Goal: Task Accomplishment & Management: Manage account settings

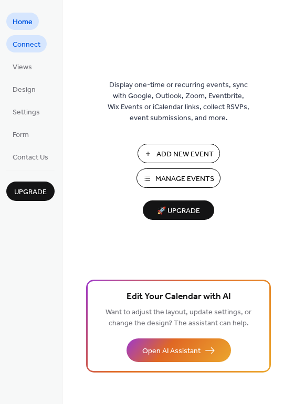
click at [34, 41] on span "Connect" at bounding box center [27, 44] width 28 height 11
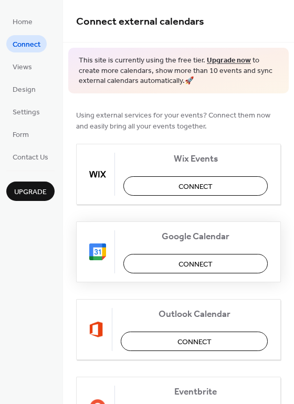
click at [198, 265] on span "Connect" at bounding box center [195, 264] width 34 height 11
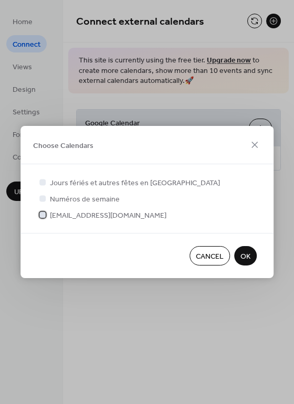
click at [66, 218] on span "centregustave@gmail.com" at bounding box center [108, 215] width 117 height 11
click at [243, 257] on span "OK" at bounding box center [245, 256] width 10 height 11
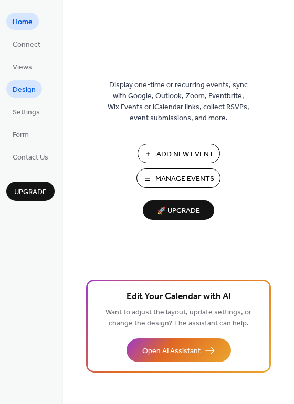
click at [14, 91] on span "Design" at bounding box center [24, 89] width 23 height 11
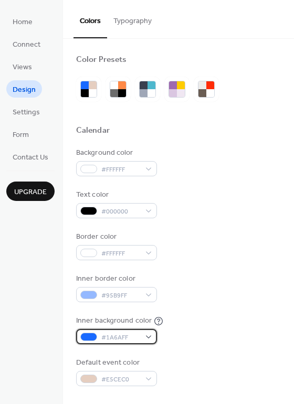
click at [128, 334] on span "#1A6AFF" at bounding box center [120, 337] width 39 height 11
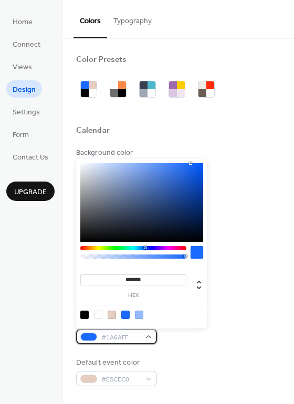
click at [128, 334] on span "#1A6AFF" at bounding box center [120, 337] width 39 height 11
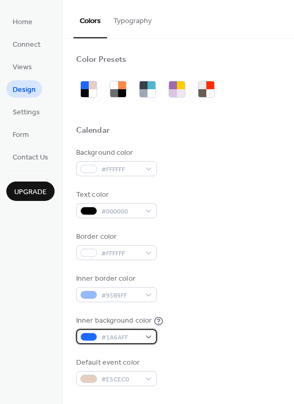
click at [120, 337] on span "#1A6AFF" at bounding box center [120, 337] width 39 height 11
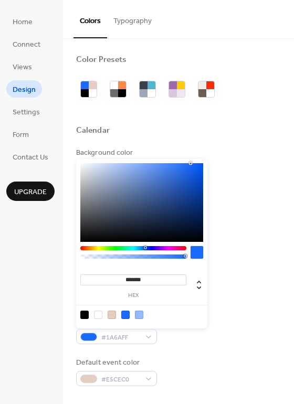
click at [138, 280] on input "*******" at bounding box center [133, 279] width 106 height 11
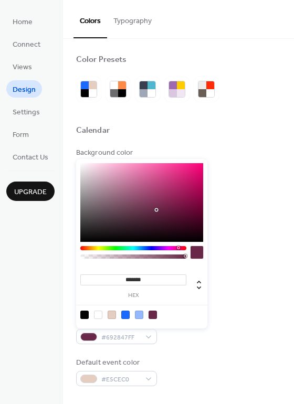
type input "*******"
click at [154, 313] on div at bounding box center [153, 315] width 8 height 8
click at [207, 311] on div at bounding box center [141, 314] width 133 height 19
click at [260, 314] on div "Background color #FFFFFF Text color #000000 Border color #FFFFFF Inner border c…" at bounding box center [178, 266] width 205 height 239
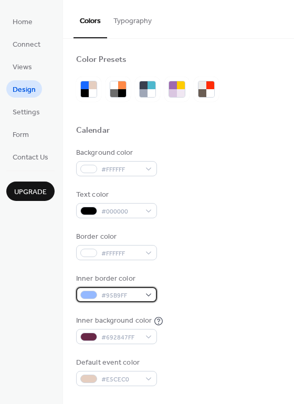
click at [146, 291] on div "#95B9FF" at bounding box center [116, 294] width 81 height 15
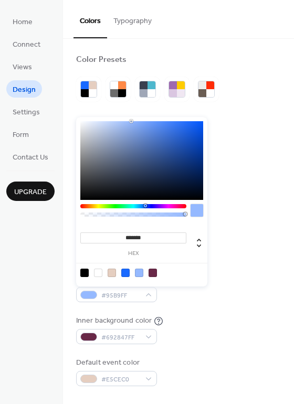
click at [132, 235] on input "*******" at bounding box center [133, 237] width 106 height 11
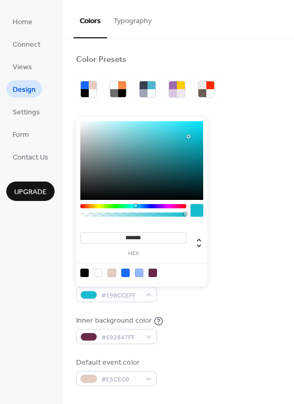
type input "*******"
click at [265, 310] on div "Background color #FFFFFF Text color #000000 Border color #FFFFFF Inner border c…" at bounding box center [178, 266] width 205 height 239
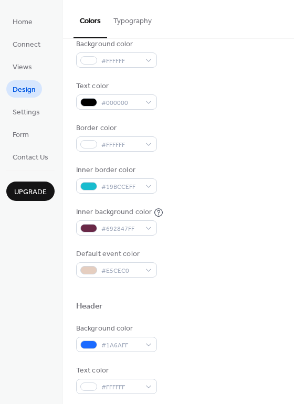
scroll to position [117, 0]
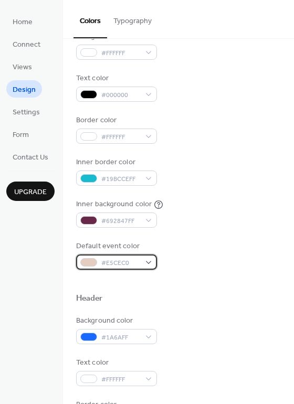
click at [148, 261] on div "#E5CEC0" at bounding box center [116, 262] width 81 height 15
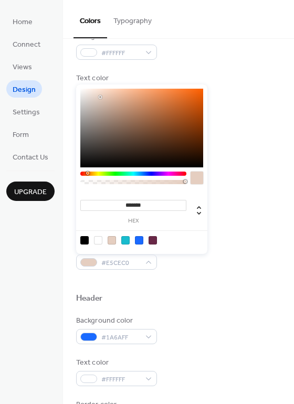
click at [150, 240] on div at bounding box center [153, 240] width 8 height 8
type input "*******"
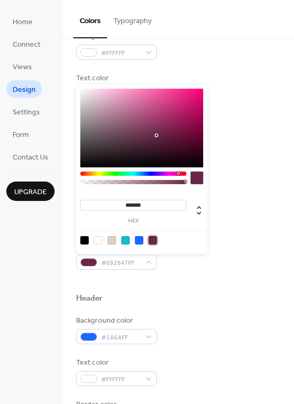
click at [182, 315] on div "Background color #1A6AFF" at bounding box center [178, 329] width 205 height 29
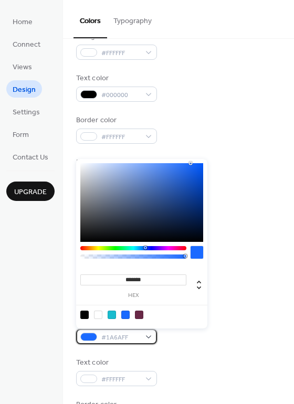
click at [135, 332] on span "#1A6AFF" at bounding box center [120, 337] width 39 height 11
click at [111, 316] on div at bounding box center [112, 315] width 8 height 8
type input "*******"
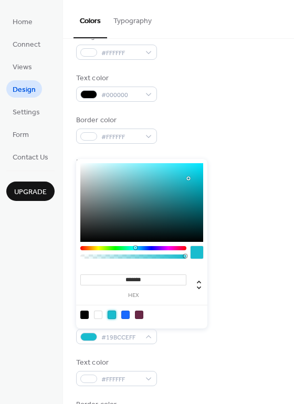
click at [281, 329] on div "Color Presets Calendar Background color #FFFFFF Text color #000000 Border color…" at bounding box center [178, 329] width 231 height 814
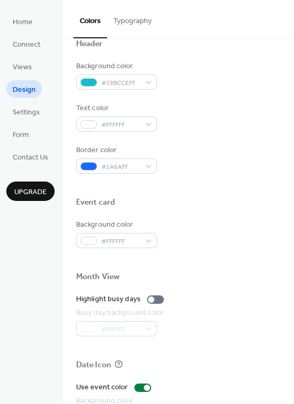
scroll to position [449, 0]
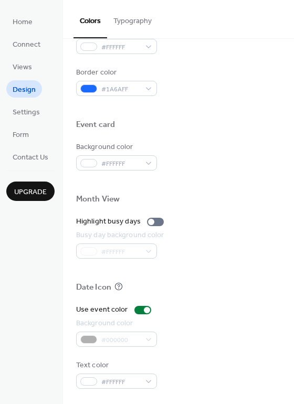
click at [33, 280] on div "Home Connect Views Design Settings Form Contact Us Upgrade" at bounding box center [31, 202] width 63 height 404
click at [27, 111] on span "Settings" at bounding box center [26, 112] width 27 height 11
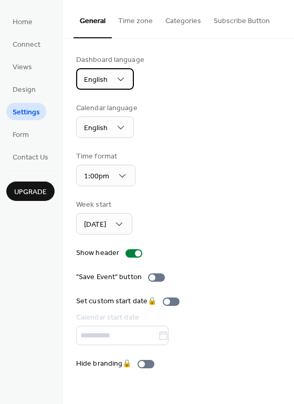
click at [112, 77] on div "English" at bounding box center [105, 79] width 58 height 22
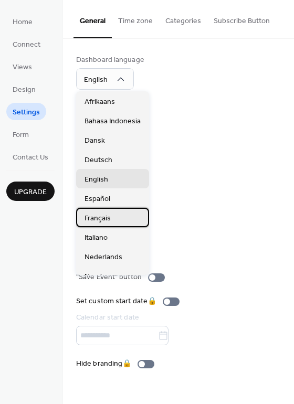
click at [107, 216] on span "Français" at bounding box center [97, 218] width 26 height 11
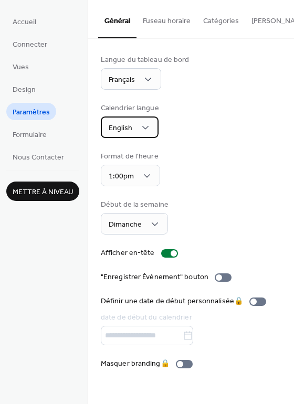
click at [109, 128] on span "English" at bounding box center [121, 128] width 24 height 14
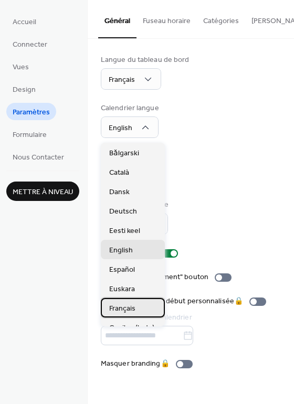
click at [132, 305] on span "Français" at bounding box center [122, 308] width 26 height 11
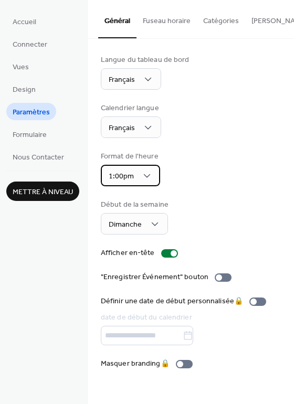
click at [135, 174] on div "1:00pm" at bounding box center [130, 176] width 59 height 22
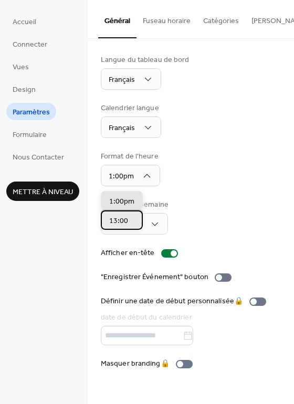
click at [131, 216] on div "13:00" at bounding box center [122, 219] width 42 height 19
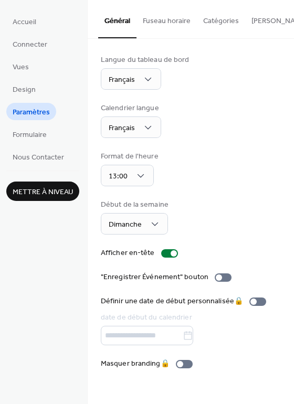
click at [214, 185] on div "Format de l'heure 13:00" at bounding box center [191, 168] width 180 height 35
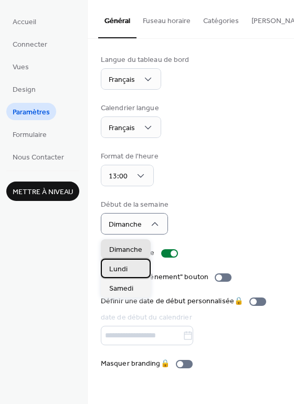
click at [132, 269] on div "Lundi" at bounding box center [126, 268] width 50 height 19
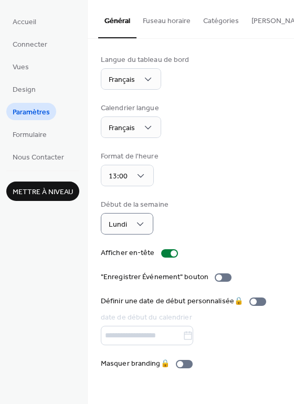
click at [195, 198] on div "Langue du tableau de bord Français Calendrier langue Français Format de l'heure…" at bounding box center [191, 212] width 180 height 315
click at [45, 132] on span "Formulaire" at bounding box center [30, 135] width 34 height 11
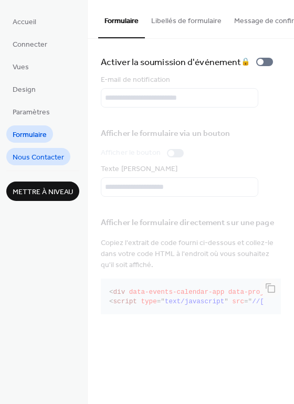
click at [55, 160] on span "Nous Contacter" at bounding box center [38, 157] width 51 height 11
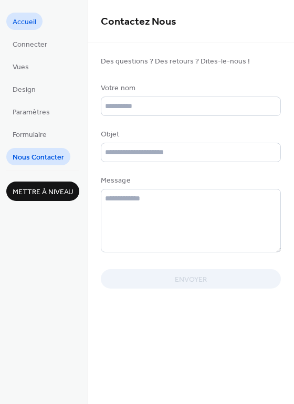
click at [25, 24] on span "Accueil" at bounding box center [25, 22] width 24 height 11
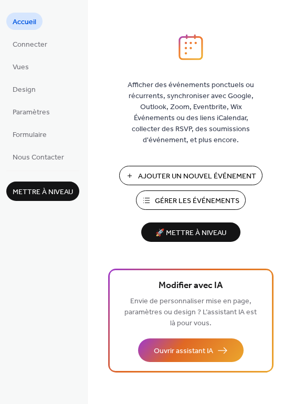
click at [265, 1] on div "Afficher des événements ponctuels ou récurrents, synchroniser avec Google, Outl…" at bounding box center [191, 202] width 206 height 404
click at [30, 39] on span "Connecter" at bounding box center [30, 44] width 35 height 11
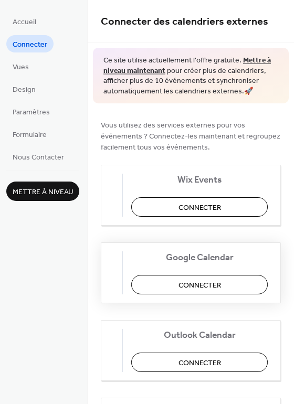
click at [221, 280] on span "Connecter" at bounding box center [199, 285] width 43 height 11
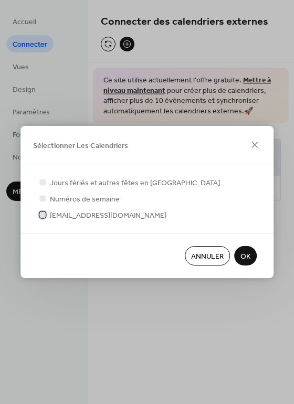
click at [88, 217] on span "centregustave@gmail.com" at bounding box center [108, 215] width 117 height 11
click at [245, 256] on span "OK" at bounding box center [245, 256] width 10 height 11
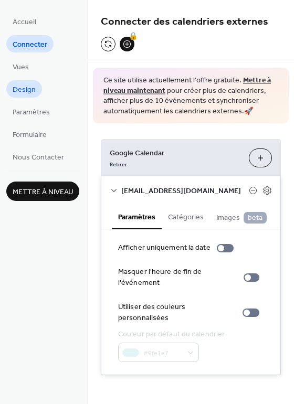
click at [30, 91] on span "Design" at bounding box center [24, 89] width 23 height 11
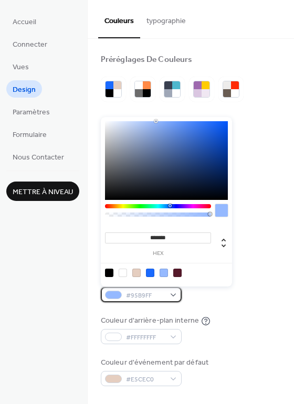
click at [174, 294] on div "#95B9FF" at bounding box center [141, 294] width 81 height 15
click at [153, 238] on input "*******" at bounding box center [158, 237] width 106 height 11
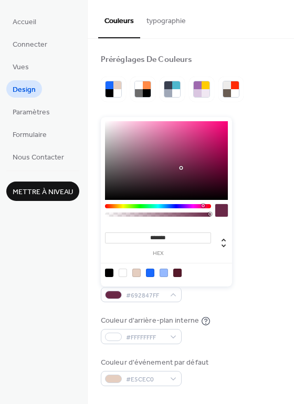
type input "*******"
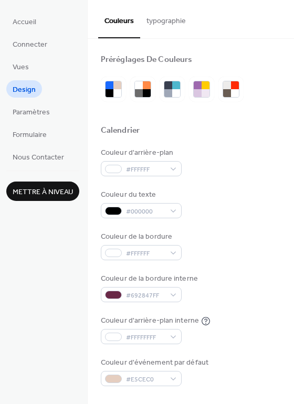
click at [244, 324] on div "Couleur d'arrière-plan interne #FFFFFFFF" at bounding box center [191, 329] width 180 height 29
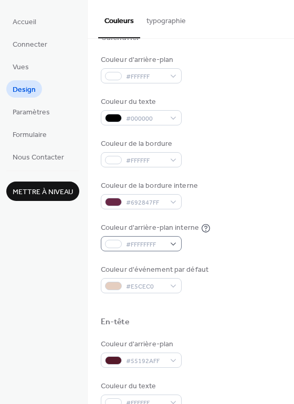
scroll to position [117, 0]
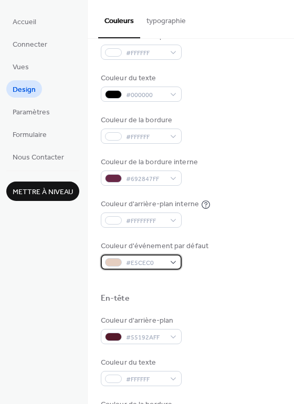
click at [167, 263] on div "#E5CEC0" at bounding box center [141, 262] width 81 height 15
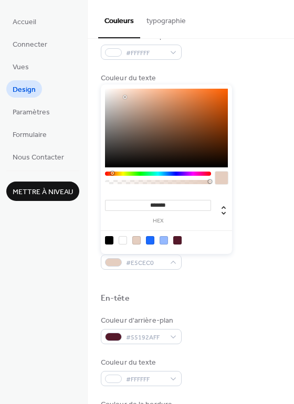
click at [162, 205] on input "*******" at bounding box center [158, 205] width 106 height 11
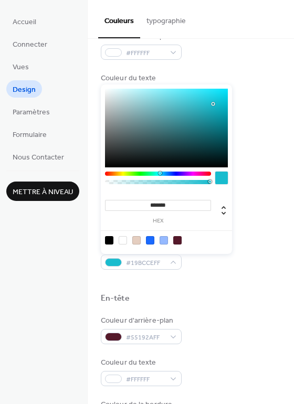
type input "*******"
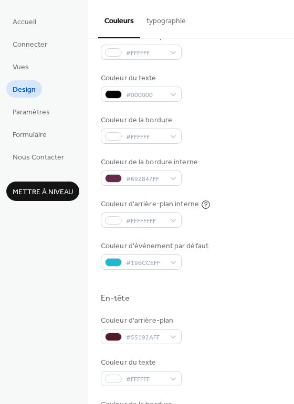
click at [223, 307] on div at bounding box center [191, 311] width 180 height 8
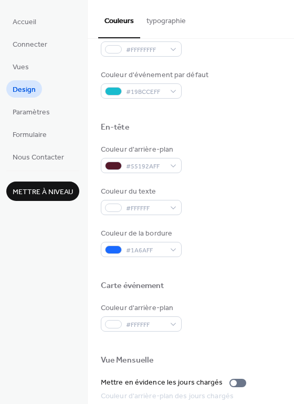
scroll to position [291, 0]
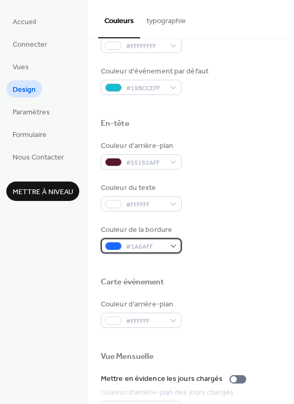
click at [163, 239] on div "#1A6AFF" at bounding box center [141, 245] width 81 height 15
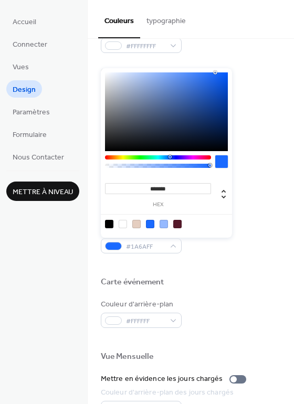
click at [181, 223] on div at bounding box center [177, 224] width 8 height 8
type input "*******"
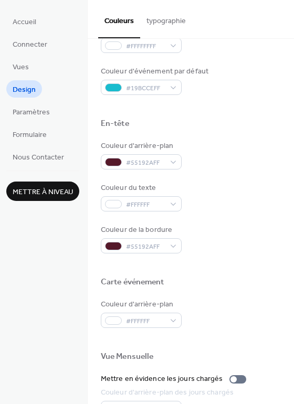
click at [241, 269] on div at bounding box center [191, 265] width 180 height 24
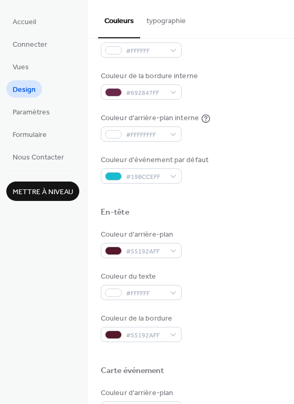
scroll to position [157, 0]
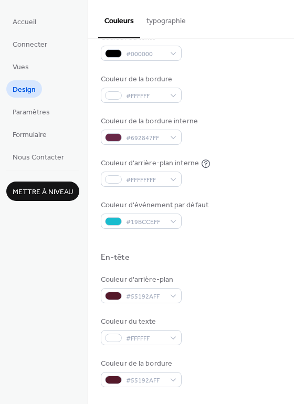
click at [202, 239] on div at bounding box center [191, 241] width 180 height 24
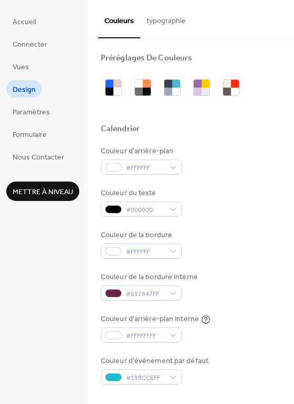
scroll to position [0, 0]
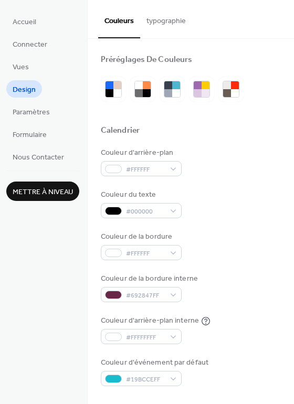
click at [219, 200] on div "Couleur du texte #000000" at bounding box center [191, 203] width 180 height 29
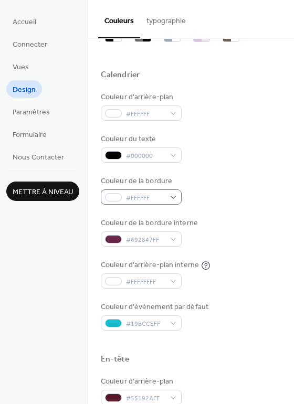
scroll to position [58, 0]
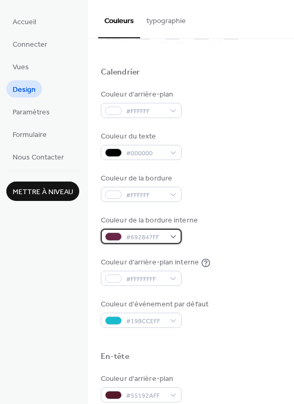
click at [164, 232] on span "#692847FF" at bounding box center [145, 237] width 39 height 11
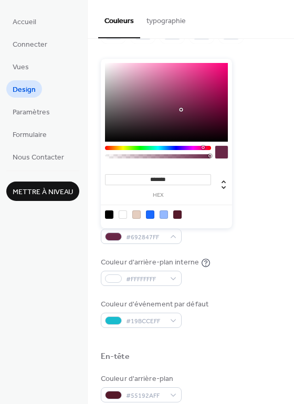
click at [179, 214] on div at bounding box center [177, 214] width 8 height 8
type input "*******"
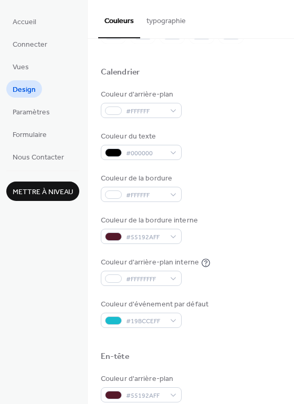
click at [227, 235] on div "Couleur de la bordure interne #55192AFF" at bounding box center [191, 229] width 180 height 29
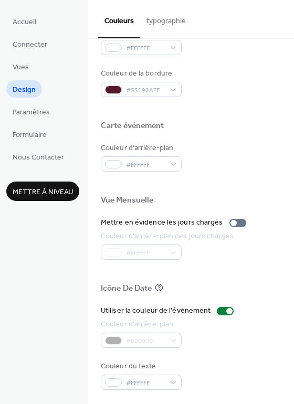
scroll to position [449, 0]
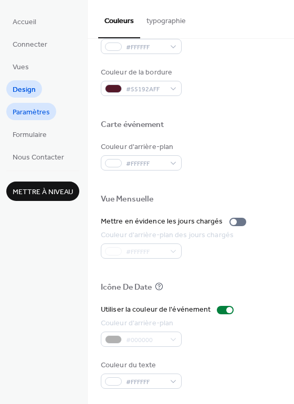
click at [44, 112] on span "Paramètres" at bounding box center [31, 112] width 37 height 11
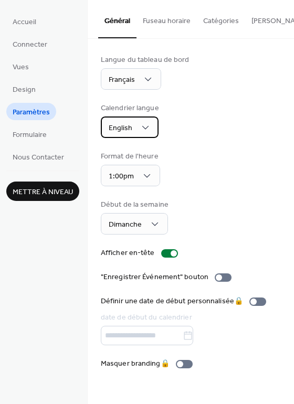
click at [140, 140] on body "Accueil Connecter Vues Design Paramètres Formulaire Nous Contacter Mettre à niv…" at bounding box center [147, 202] width 294 height 404
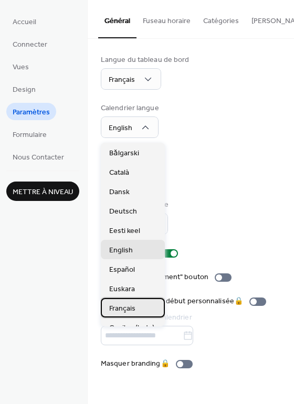
click at [134, 309] on span "Français" at bounding box center [122, 308] width 26 height 11
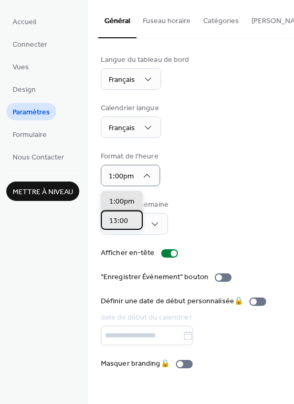
click at [135, 216] on div "13:00" at bounding box center [122, 219] width 42 height 19
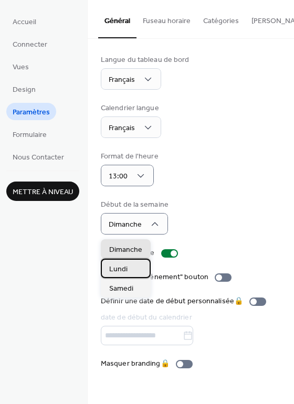
click at [128, 265] on div "Lundi" at bounding box center [126, 268] width 50 height 19
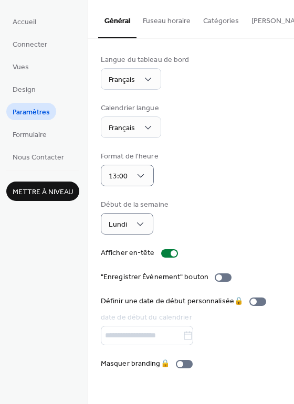
click at [248, 213] on div "Début de la semaine Lundi" at bounding box center [191, 216] width 180 height 35
click at [26, 94] on span "Design" at bounding box center [24, 89] width 23 height 11
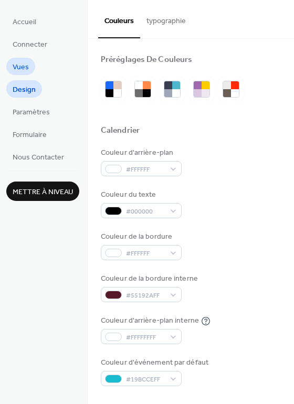
click at [24, 71] on span "Vues" at bounding box center [21, 67] width 16 height 11
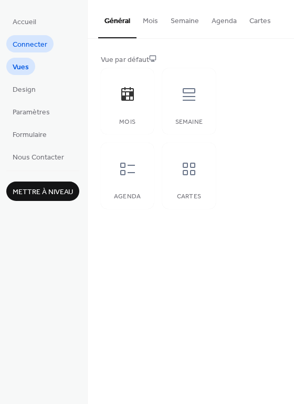
click at [33, 40] on span "Connecter" at bounding box center [30, 44] width 35 height 11
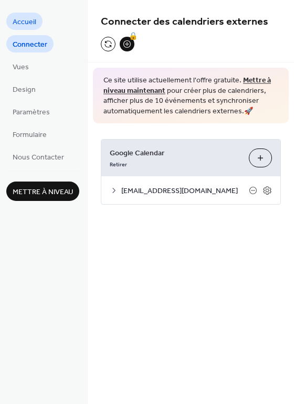
click at [26, 22] on span "Accueil" at bounding box center [25, 22] width 24 height 11
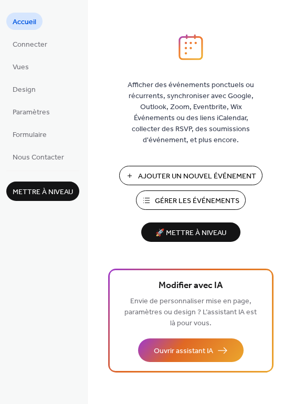
click at [36, 69] on ul "Accueil Connecter Vues Design Paramètres Formulaire Nous Contacter" at bounding box center [42, 89] width 73 height 153
click at [34, 46] on span "Connecter" at bounding box center [30, 44] width 35 height 11
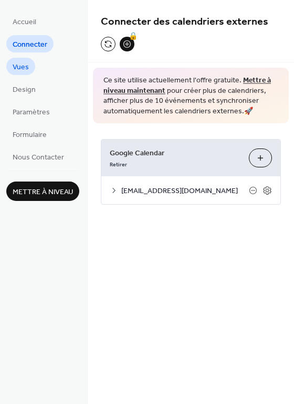
click at [27, 62] on span "Vues" at bounding box center [21, 67] width 16 height 11
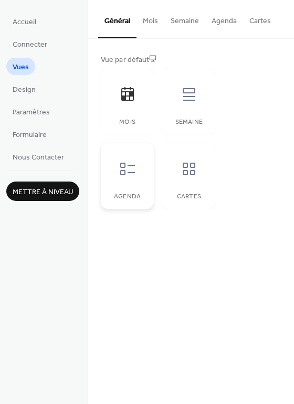
click at [135, 172] on div at bounding box center [127, 168] width 31 height 31
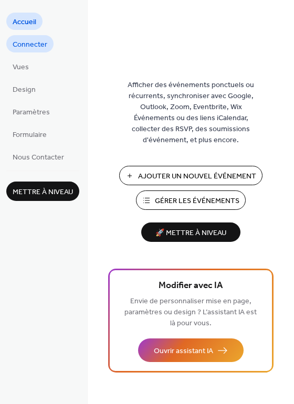
click at [38, 45] on span "Connecter" at bounding box center [30, 44] width 35 height 11
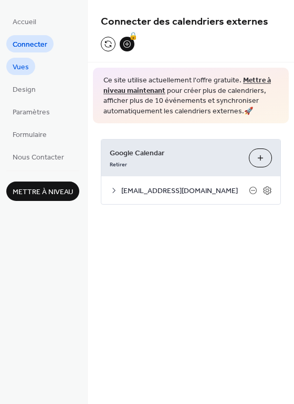
click at [29, 68] on link "Vues" at bounding box center [20, 66] width 29 height 17
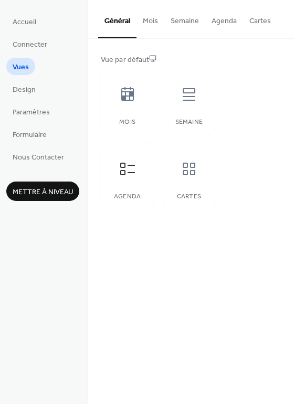
click at [154, 27] on button "Mois" at bounding box center [150, 18] width 28 height 37
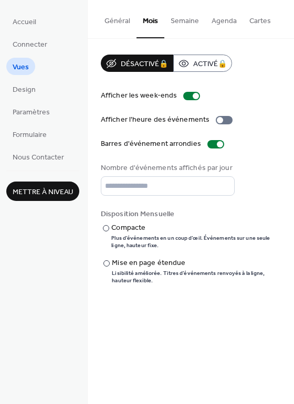
click at [186, 19] on button "Semaine" at bounding box center [184, 18] width 41 height 37
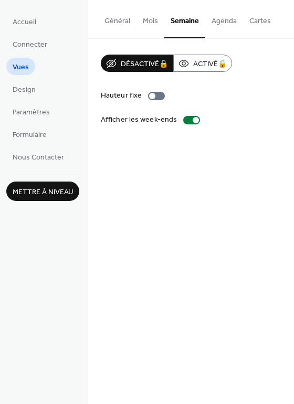
click at [217, 18] on button "Agenda" at bounding box center [224, 18] width 38 height 37
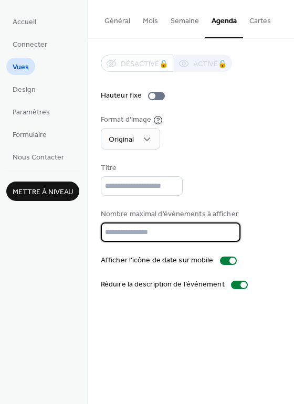
drag, startPoint x: 130, startPoint y: 234, endPoint x: 79, endPoint y: 229, distance: 51.1
click at [79, 229] on div "Accueil Connecter Vues Design Paramètres Formulaire Nous Contacter Mettre à niv…" at bounding box center [147, 202] width 294 height 404
click at [113, 369] on div "Général Mois Semaine Agenda Cartes Vue par défaut Mois Semaine Agenda Cartes Dé…" at bounding box center [191, 202] width 206 height 404
drag, startPoint x: 135, startPoint y: 234, endPoint x: 45, endPoint y: 226, distance: 90.1
click at [45, 226] on div "Accueil Connecter Vues Design Paramètres Formulaire Nous Contacter Mettre à niv…" at bounding box center [147, 202] width 294 height 404
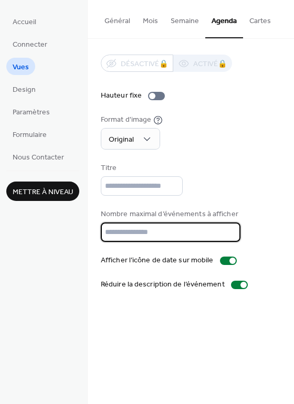
click at [157, 348] on div "Général Mois Semaine Agenda Cartes Vue par défaut Mois Semaine Agenda Cartes Dé…" at bounding box center [191, 202] width 206 height 404
drag, startPoint x: 114, startPoint y: 232, endPoint x: 71, endPoint y: 233, distance: 43.0
click at [71, 233] on div "Accueil Connecter Vues Design Paramètres Formulaire Nous Contacter Mettre à niv…" at bounding box center [147, 202] width 294 height 404
type input "*"
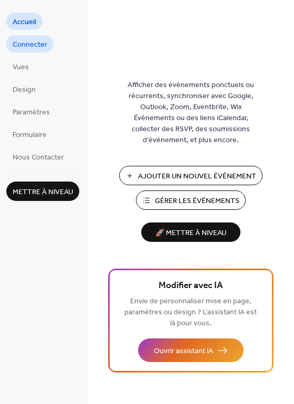
click at [23, 49] on span "Connecter" at bounding box center [30, 44] width 35 height 11
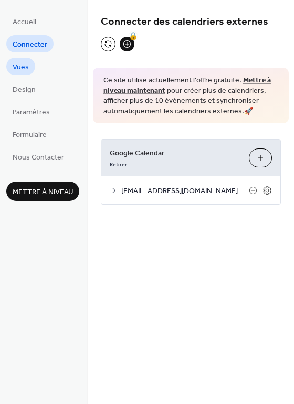
click at [22, 67] on span "Vues" at bounding box center [21, 67] width 16 height 11
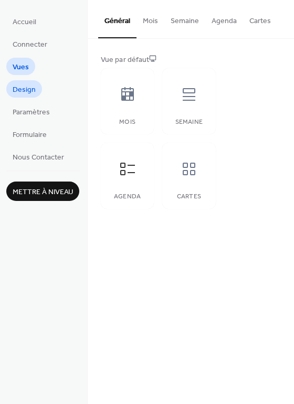
click at [33, 88] on span "Design" at bounding box center [24, 89] width 23 height 11
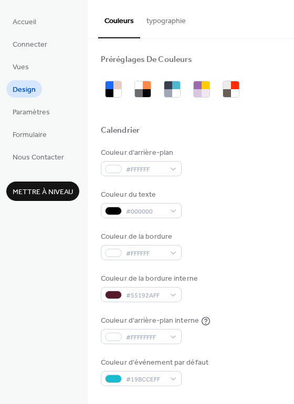
click at [33, 99] on ul "Accueil Connecter Vues Design Paramètres Formulaire Nous Contacter" at bounding box center [42, 89] width 73 height 153
click at [33, 116] on span "Paramètres" at bounding box center [31, 112] width 37 height 11
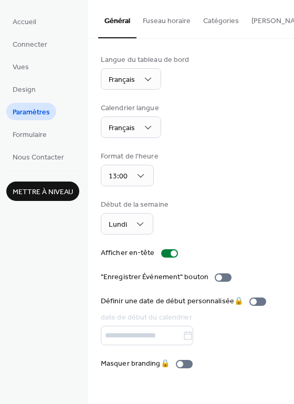
click at [34, 71] on li "Vues" at bounding box center [20, 66] width 29 height 17
click at [24, 66] on span "Vues" at bounding box center [21, 67] width 16 height 11
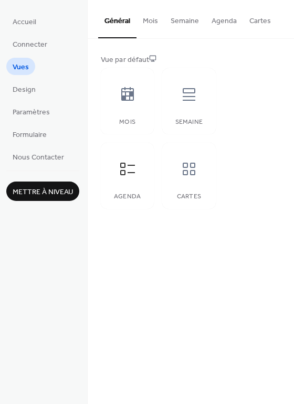
click at [215, 19] on button "Agenda" at bounding box center [224, 18] width 38 height 37
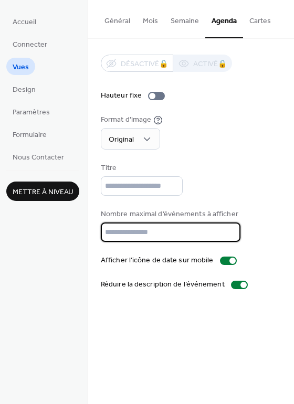
click at [170, 232] on input "*" at bounding box center [171, 232] width 140 height 19
